Goal: Information Seeking & Learning: Learn about a topic

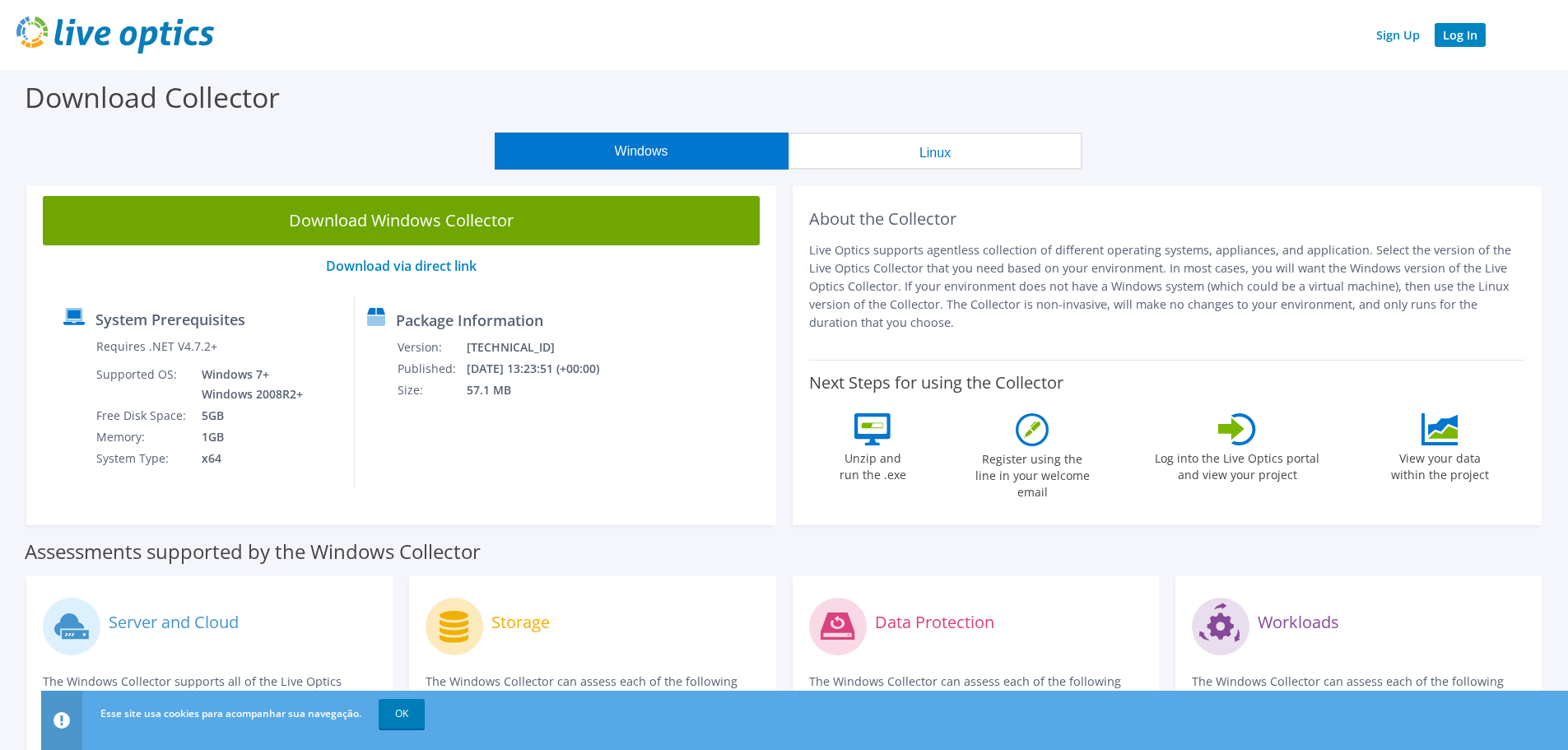
click at [1464, 36] on link "Log In" at bounding box center [1461, 34] width 51 height 24
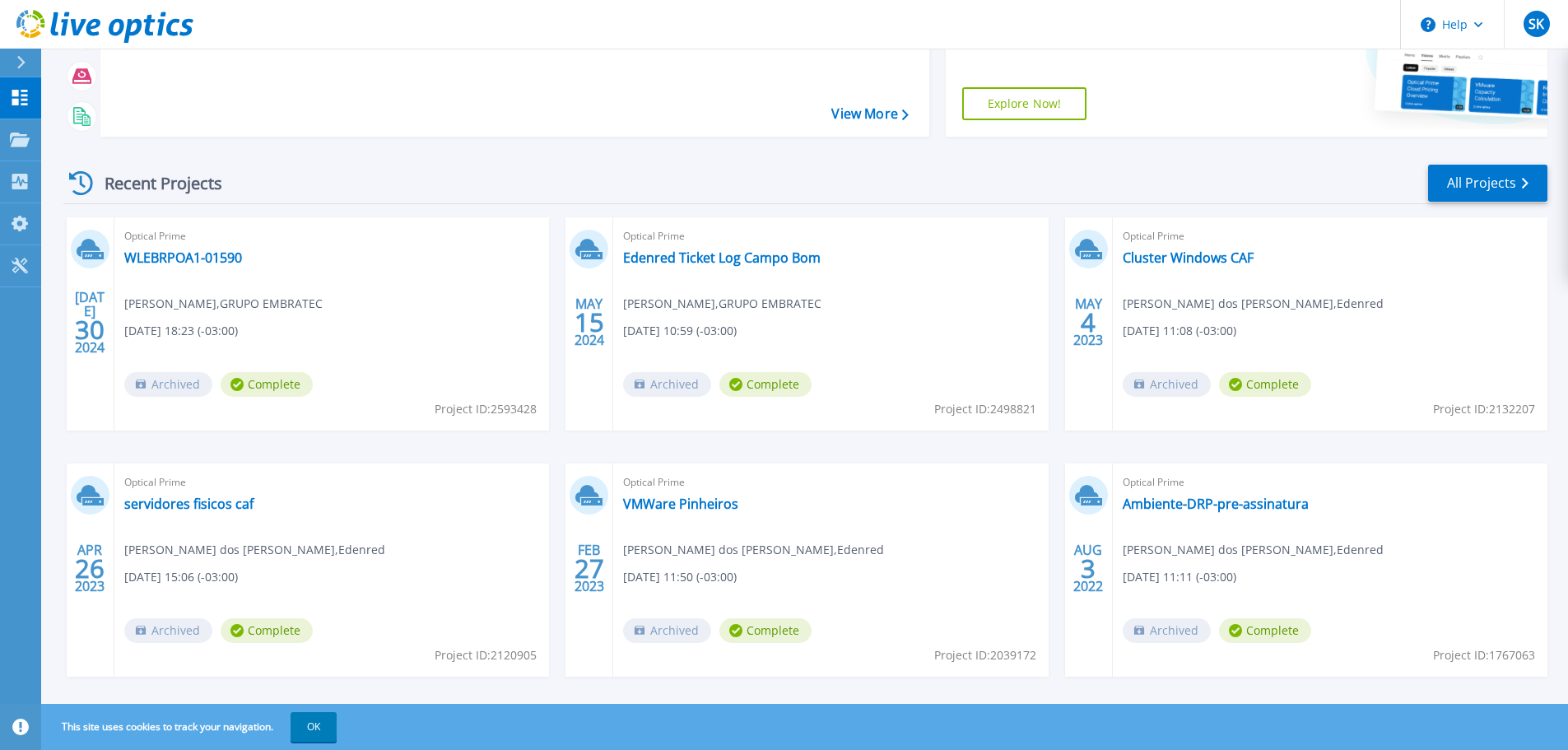
scroll to position [232, 0]
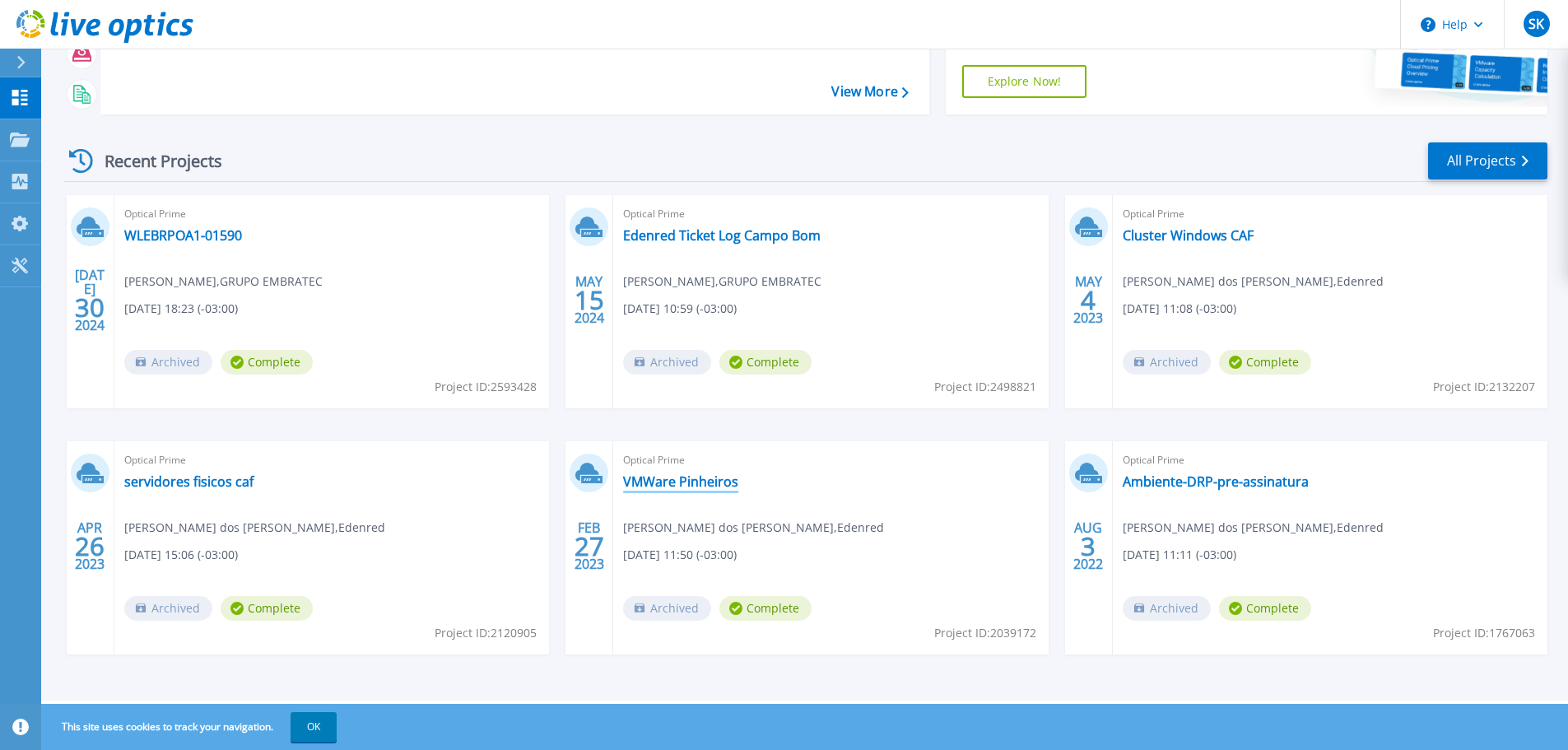
click at [710, 485] on link "VMWare Pinheiros" at bounding box center [681, 481] width 115 height 16
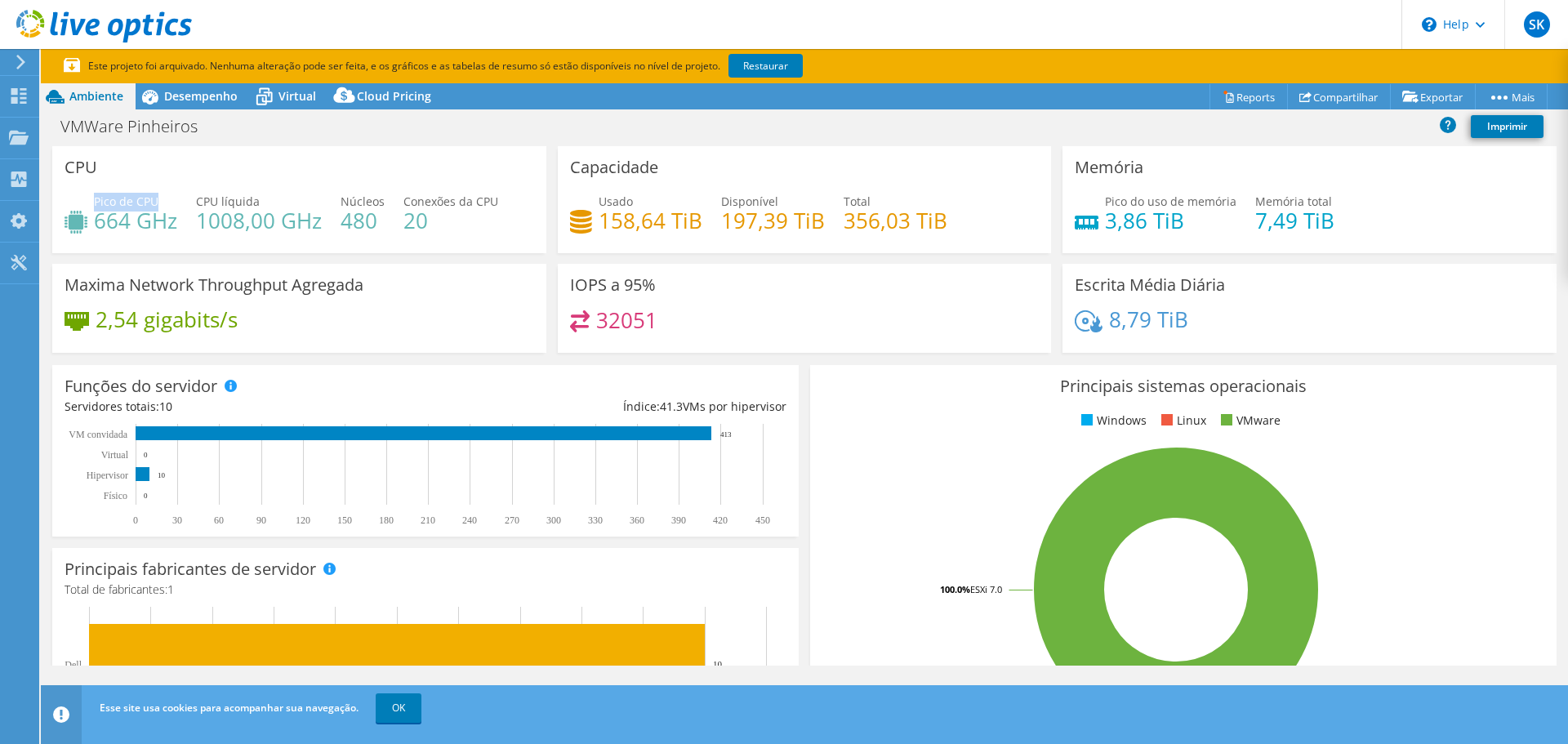
drag, startPoint x: 93, startPoint y: 205, endPoint x: 160, endPoint y: 203, distance: 67.0
click at [160, 203] on div "Pico de CPU 664 GHz" at bounding box center [121, 210] width 113 height 36
drag, startPoint x: 192, startPoint y: 202, endPoint x: 278, endPoint y: 198, distance: 86.1
click at [278, 198] on div "Pico de CPU 664 GHz CPU líquida 1008,00 GHz Núcleos 480 Conexões da CPU 20" at bounding box center [299, 219] width 470 height 53
click at [360, 279] on h3 "Maxima Network Throughput Agregada" at bounding box center [214, 284] width 299 height 18
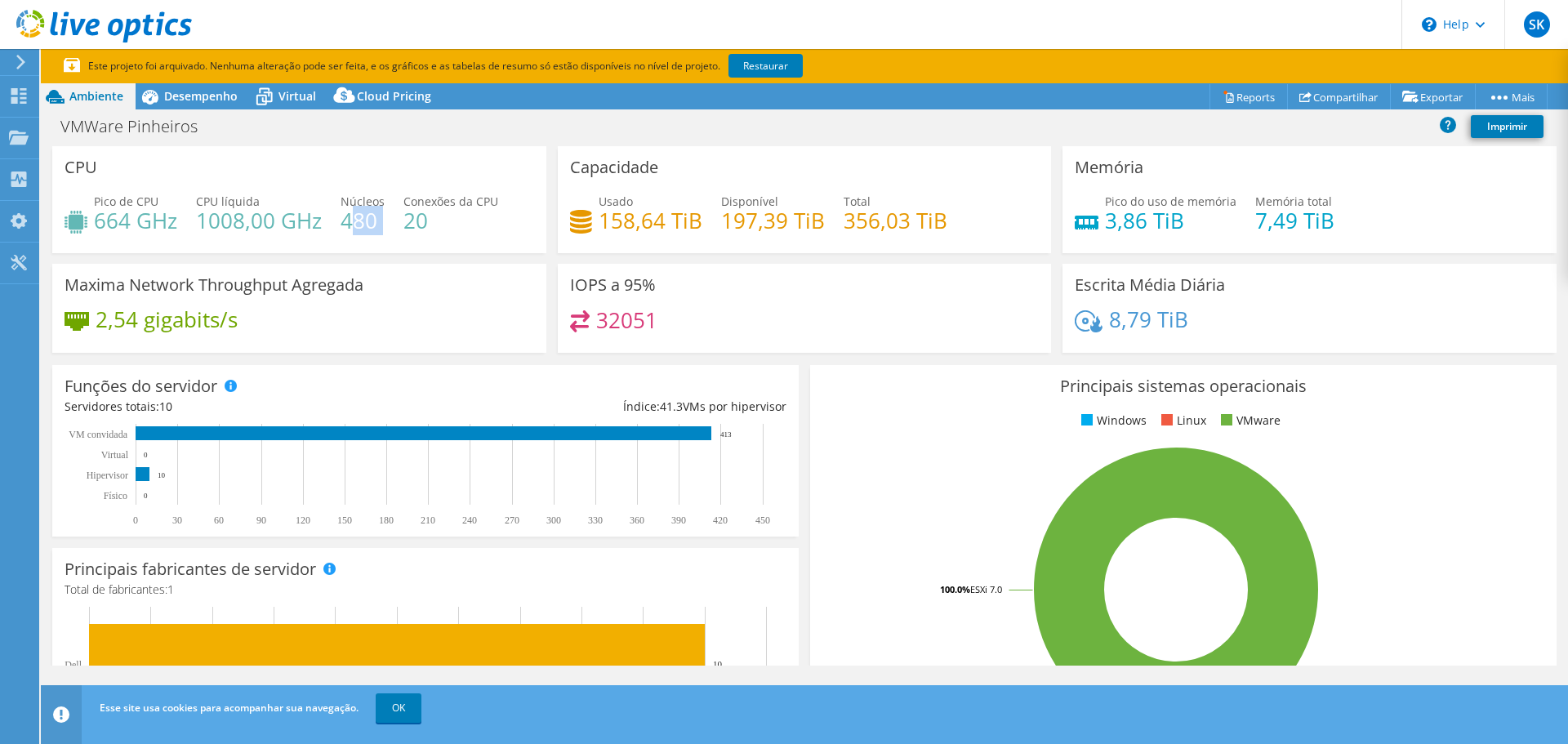
drag, startPoint x: 347, startPoint y: 207, endPoint x: 393, endPoint y: 206, distance: 46.0
click at [393, 206] on div "Pico de CPU 664 GHz CPU líquida 1008,00 GHz Núcleos 480 Conexões da CPU 20" at bounding box center [299, 219] width 470 height 53
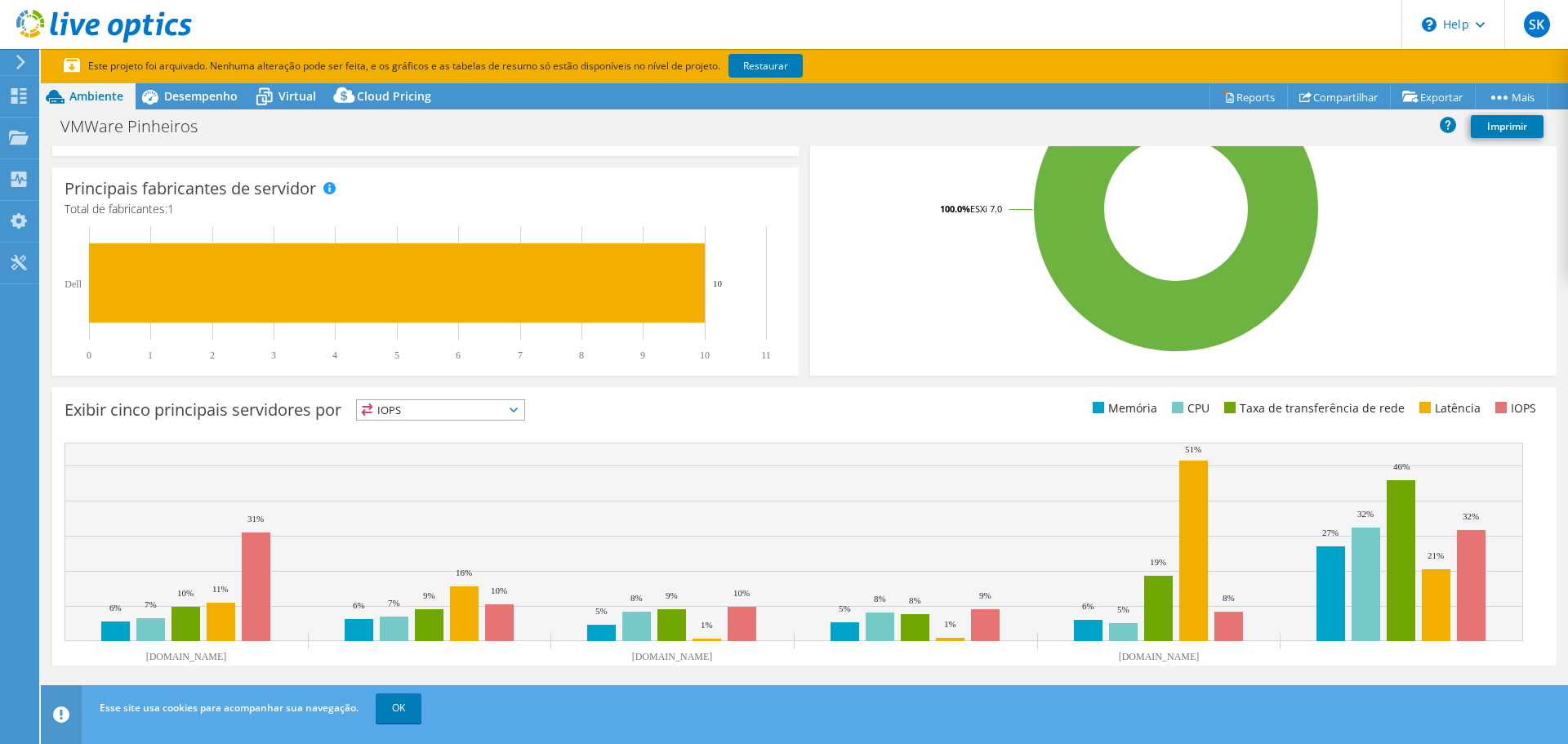
scroll to position [432, 0]
